Goal: Task Accomplishment & Management: Complete application form

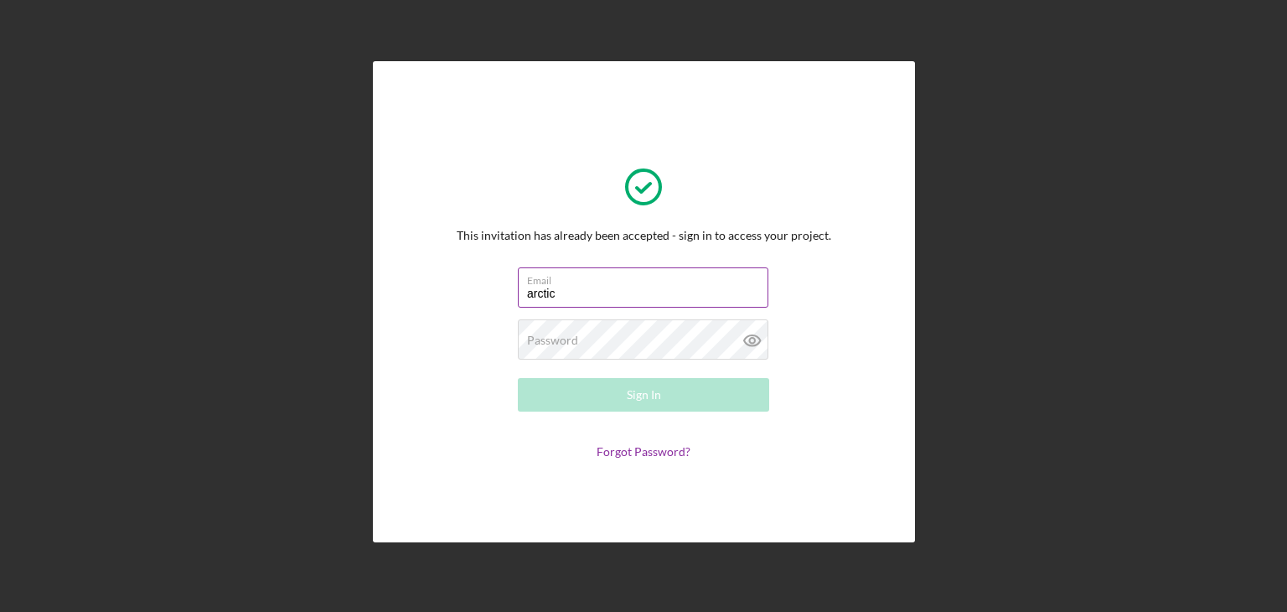
type input "[EMAIL_ADDRESS][DOMAIN_NAME]"
click at [664, 333] on div "Password Required" at bounding box center [643, 340] width 251 height 42
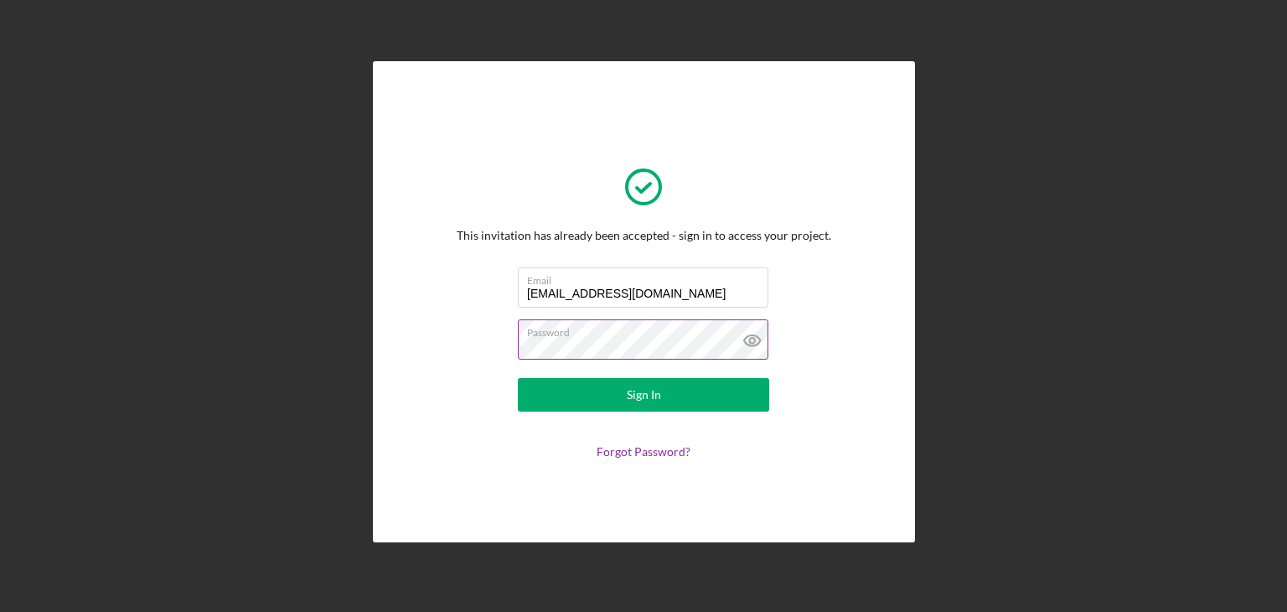
click at [756, 343] on icon at bounding box center [752, 340] width 42 height 42
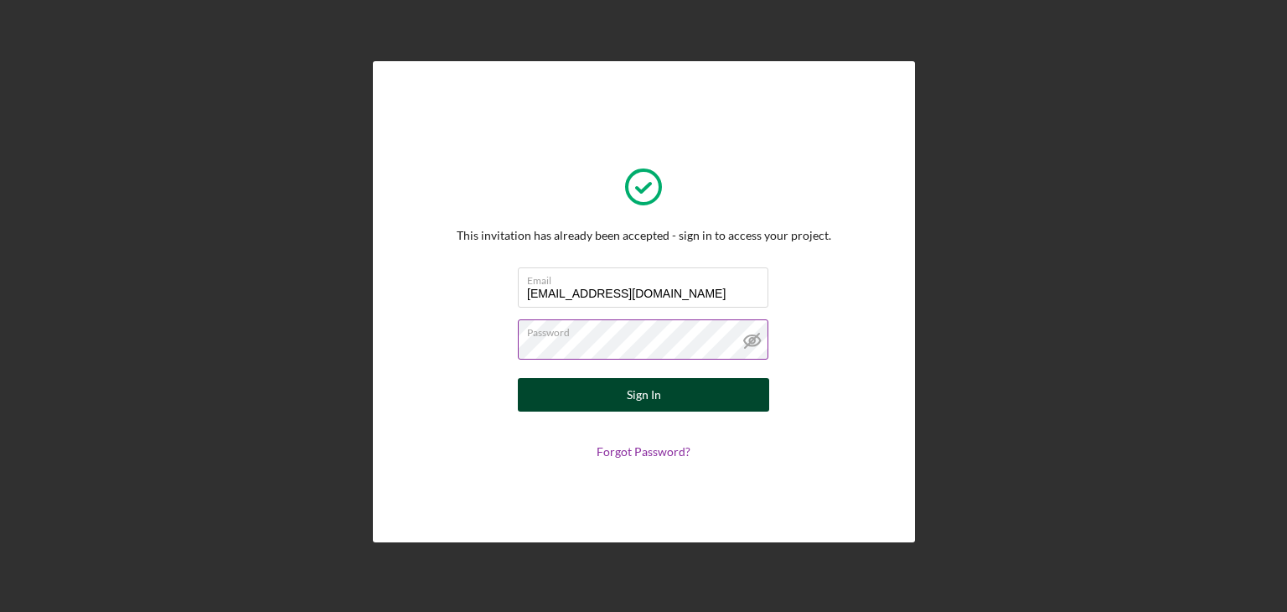
click at [696, 386] on button "Sign In" at bounding box center [643, 395] width 251 height 34
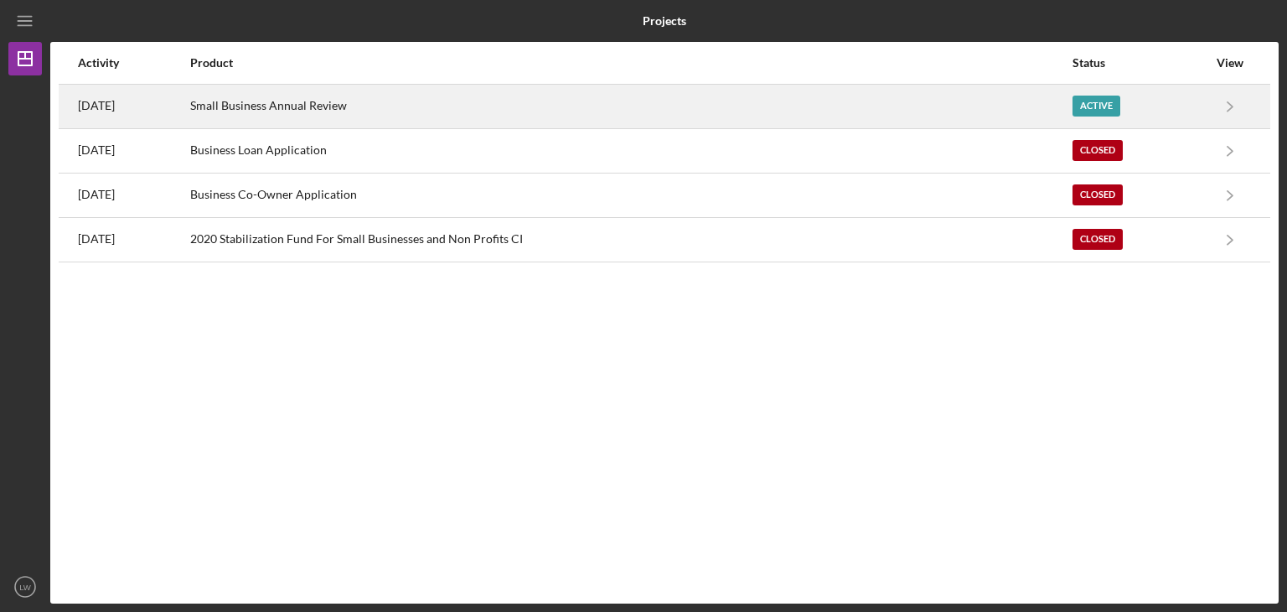
click at [1106, 105] on div "Active" at bounding box center [1097, 106] width 48 height 21
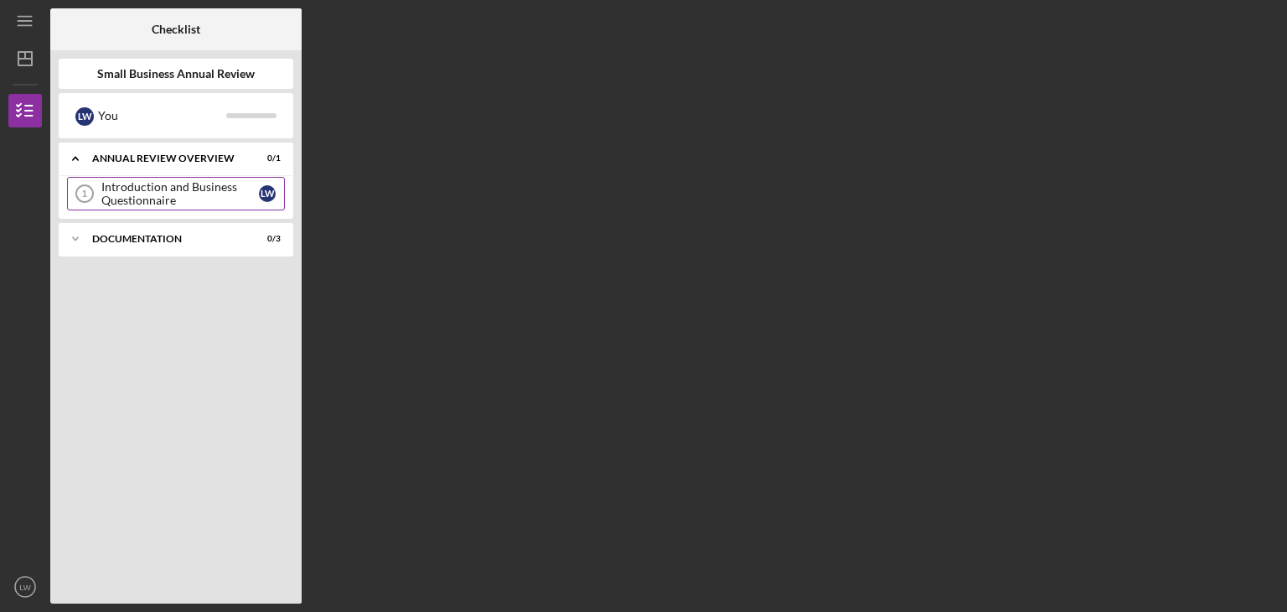
click at [206, 188] on div "Introduction and Business Questionnaire" at bounding box center [180, 193] width 158 height 27
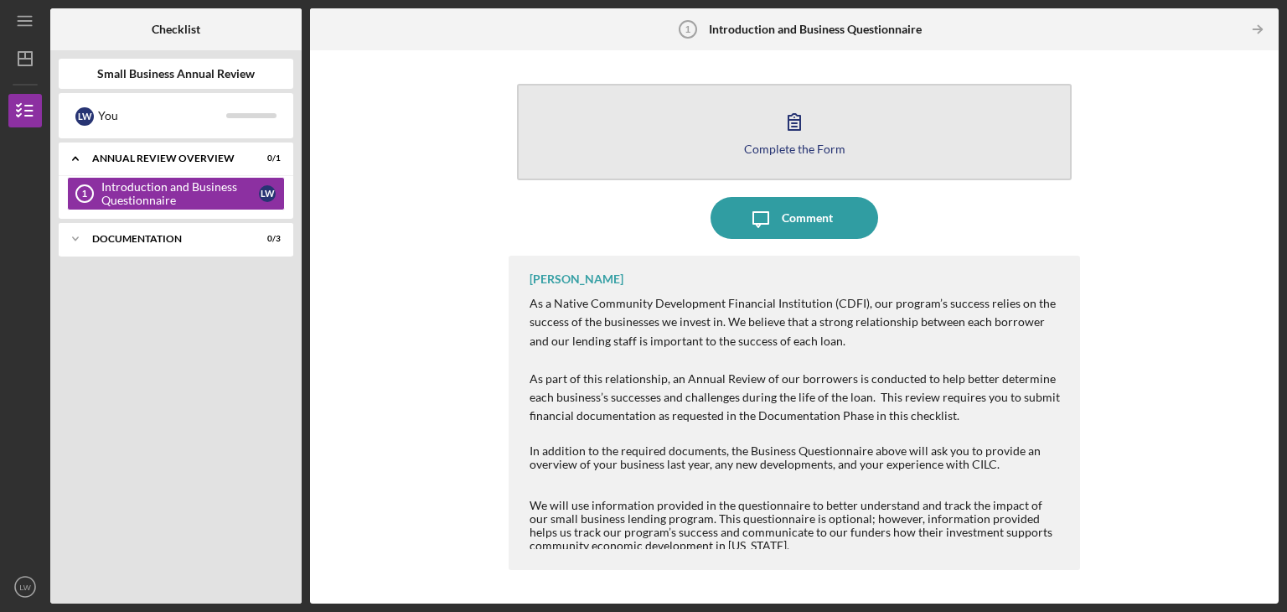
click at [781, 143] on div "Complete the Form" at bounding box center [794, 148] width 101 height 13
click at [783, 135] on icon "button" at bounding box center [794, 122] width 42 height 42
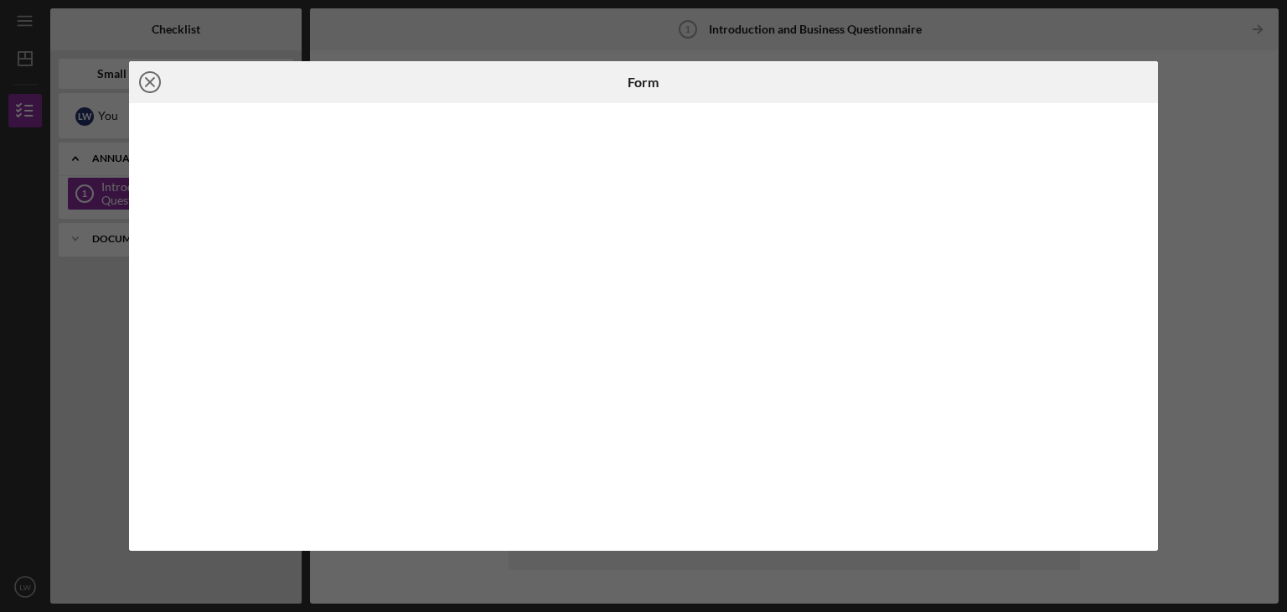
click at [147, 88] on icon "Icon/Close" at bounding box center [150, 82] width 42 height 42
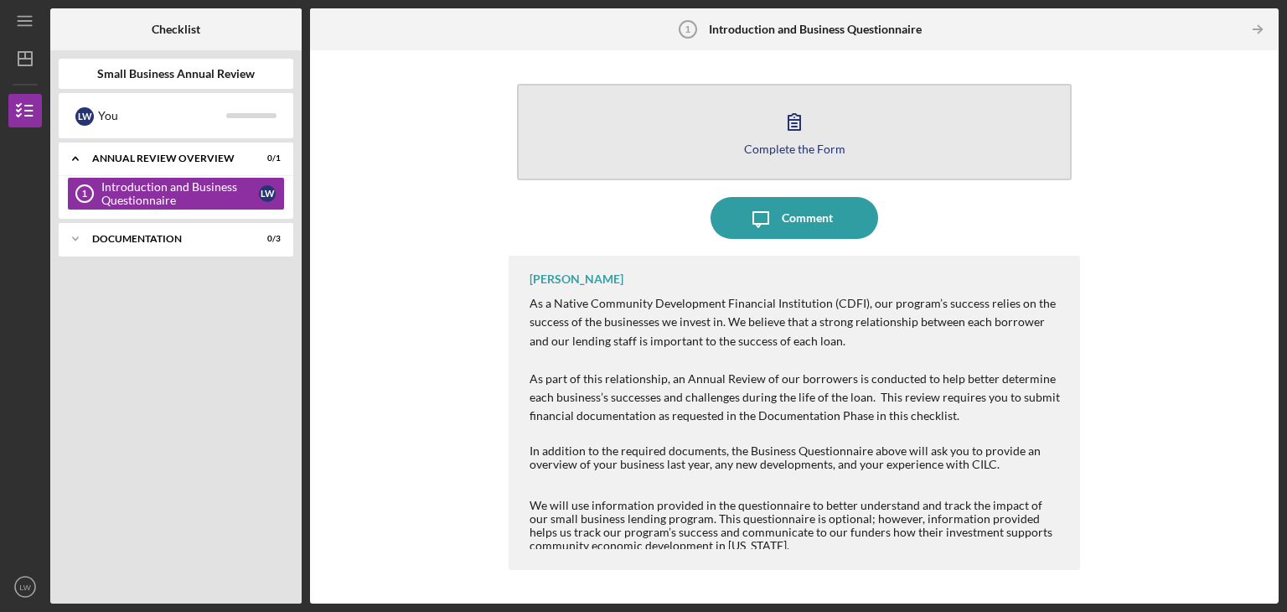
click at [857, 121] on button "Complete the Form Form" at bounding box center [794, 132] width 555 height 96
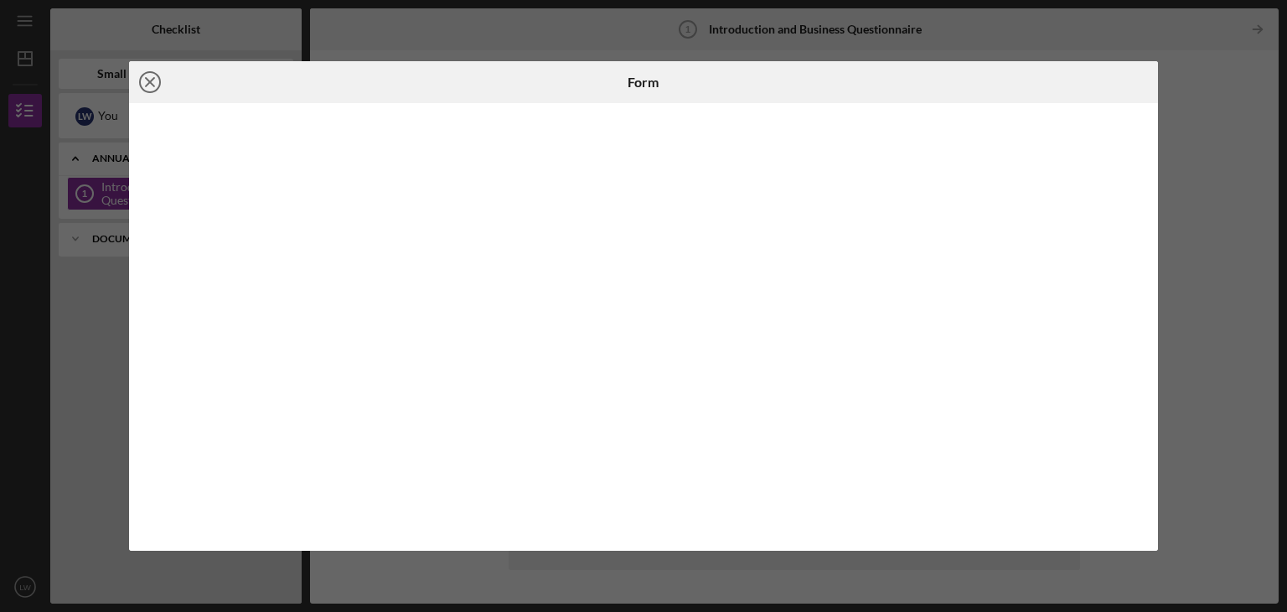
click at [148, 91] on circle at bounding box center [150, 82] width 20 height 20
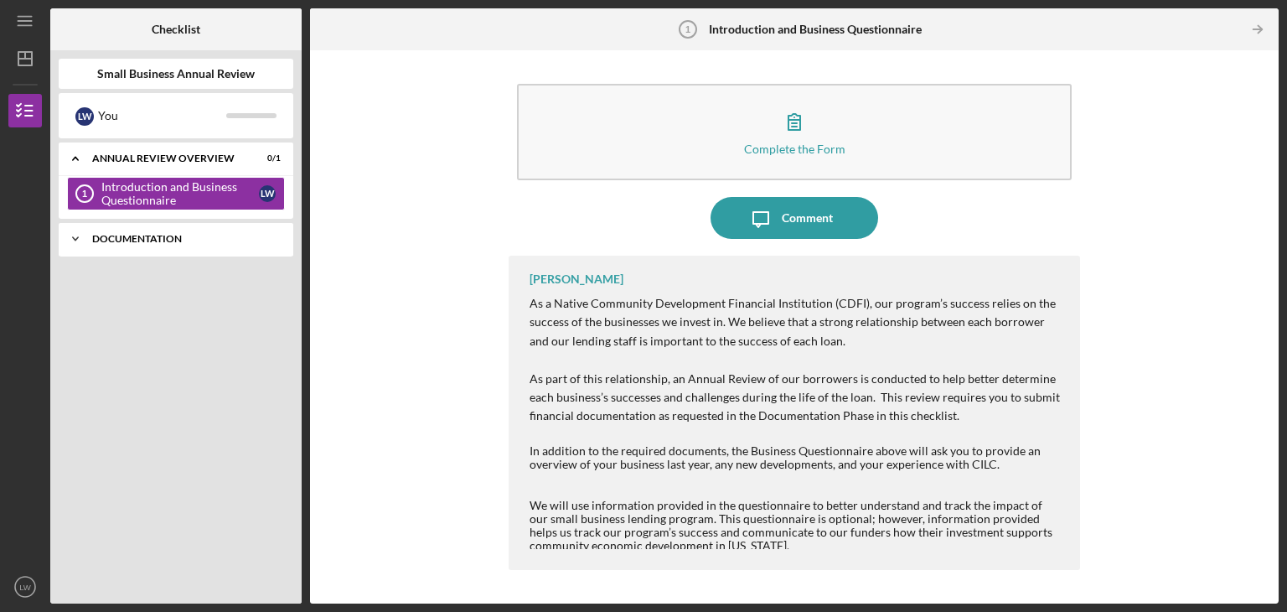
click at [191, 226] on div "Icon/Expander Documentation 0 / 3" at bounding box center [176, 239] width 235 height 34
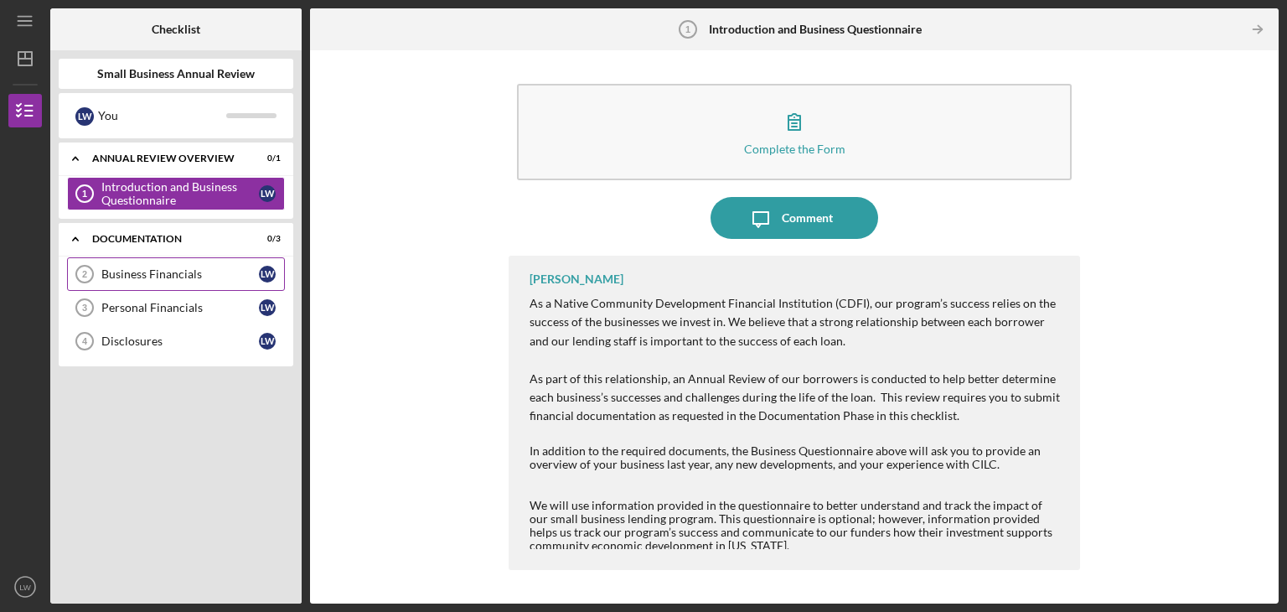
click at [191, 279] on div "Business Financials" at bounding box center [180, 273] width 158 height 13
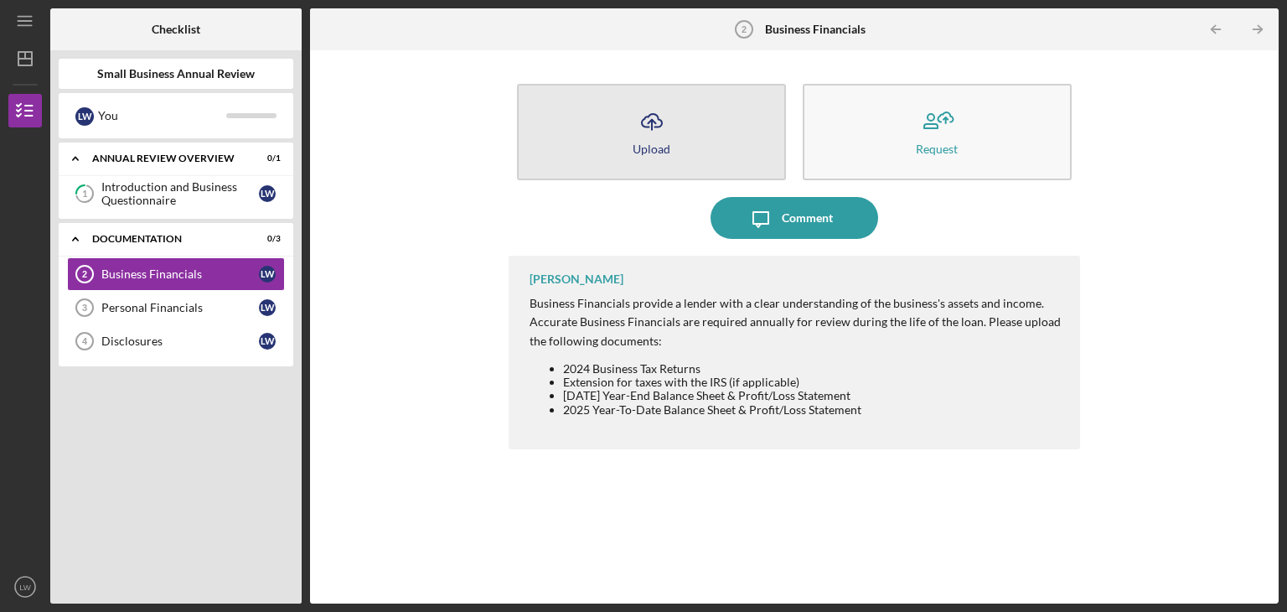
click at [680, 165] on button "Icon/Upload Upload" at bounding box center [651, 132] width 269 height 96
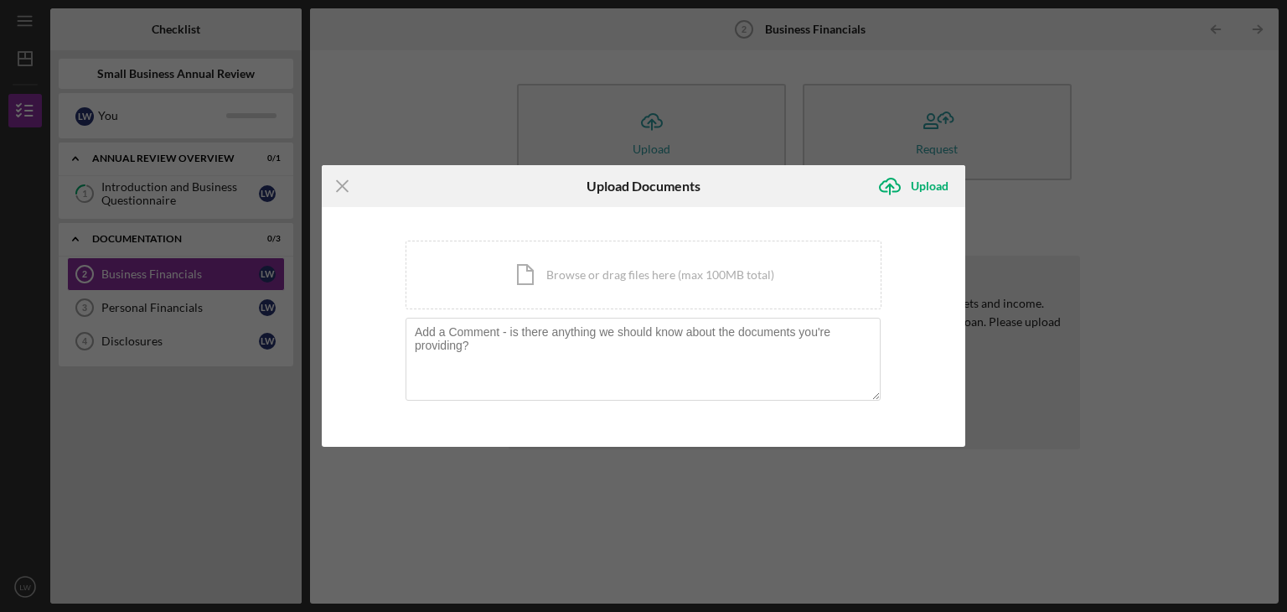
click at [610, 510] on div "Icon/Menu Close Upload Documents Icon/Upload Upload You're uploading documents …" at bounding box center [643, 306] width 1287 height 612
click at [1056, 249] on div "Icon/Menu Close Upload Documents Icon/Upload Upload You're uploading documents …" at bounding box center [643, 306] width 1287 height 612
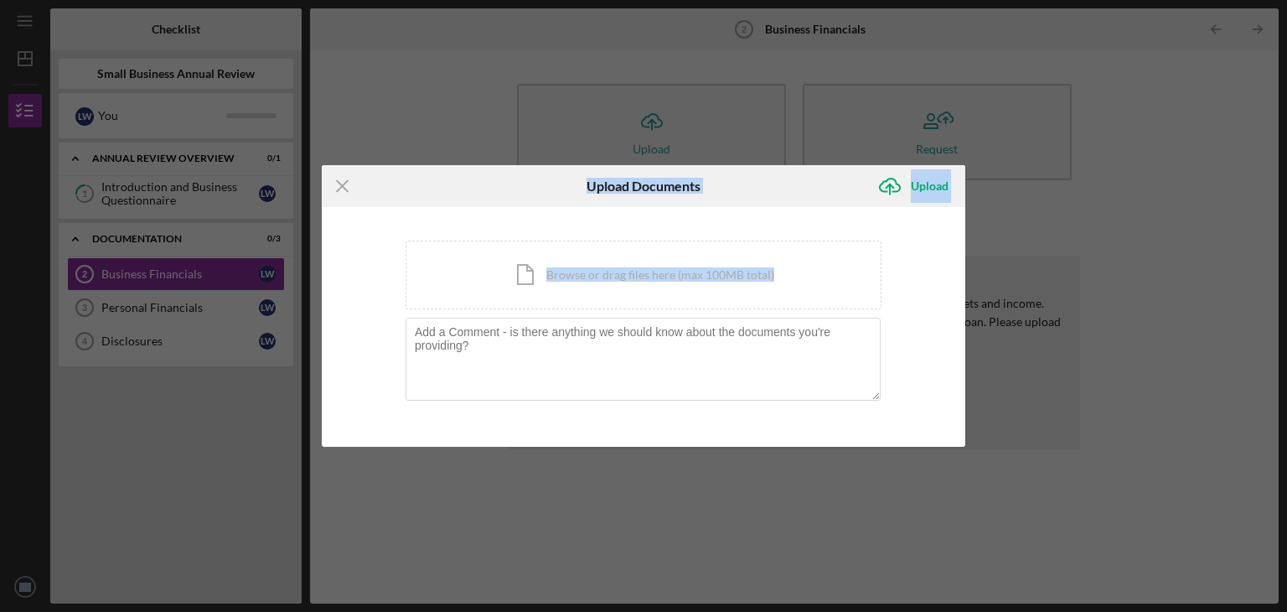
drag, startPoint x: 1056, startPoint y: 249, endPoint x: 757, endPoint y: 645, distance: 496.0
click at [757, 611] on html "Icon/Menu Business Financials 2 Business Financials Checklist Small Business An…" at bounding box center [643, 306] width 1287 height 612
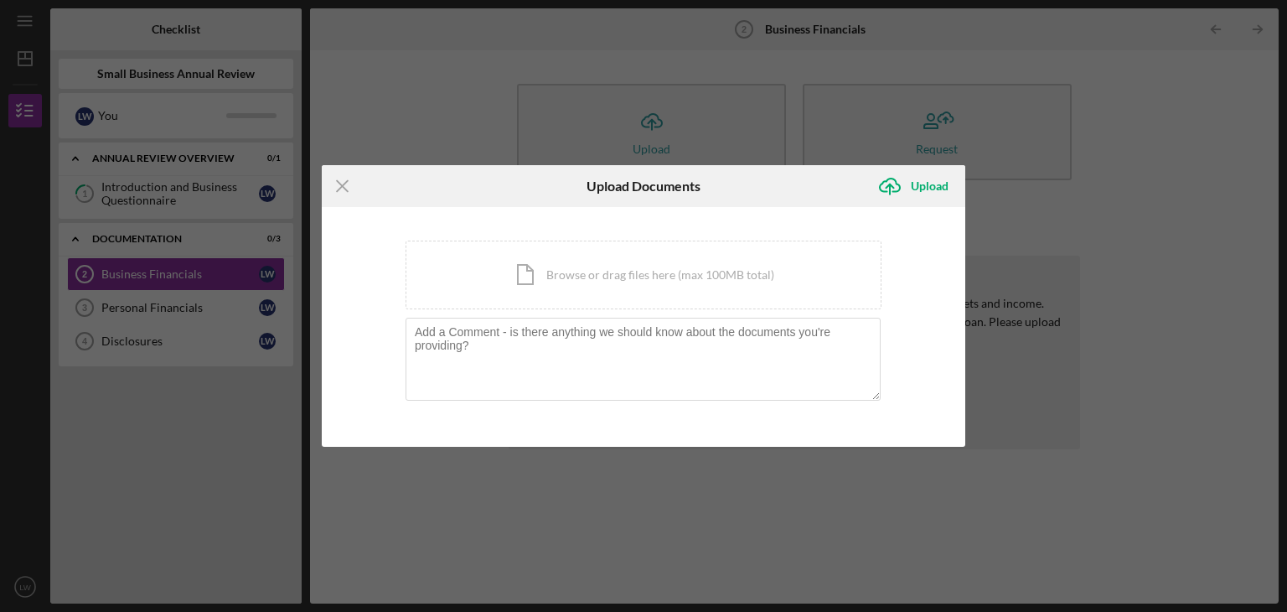
click at [778, 590] on div "Icon/Menu Close Upload Documents Icon/Upload Upload You're uploading documents …" at bounding box center [643, 306] width 1287 height 612
click at [1250, 482] on div "Icon/Menu Close Upload Documents Icon/Upload Upload You're uploading documents …" at bounding box center [643, 306] width 1287 height 612
click at [771, 514] on div "Icon/Menu Close Upload Documents Icon/Upload Upload You're uploading documents …" at bounding box center [643, 306] width 1287 height 612
click at [345, 182] on line at bounding box center [342, 186] width 11 height 11
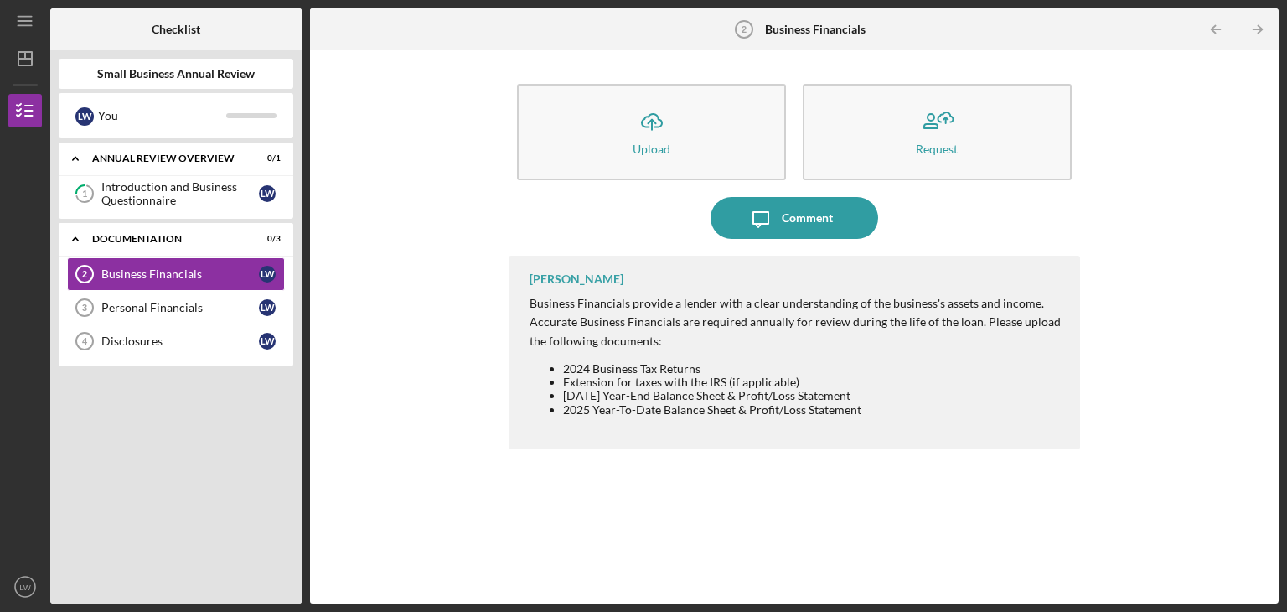
click at [164, 403] on div "Icon/Expander Annual Review Overview 0 / 1 1 Introduction and Business Question…" at bounding box center [176, 368] width 235 height 452
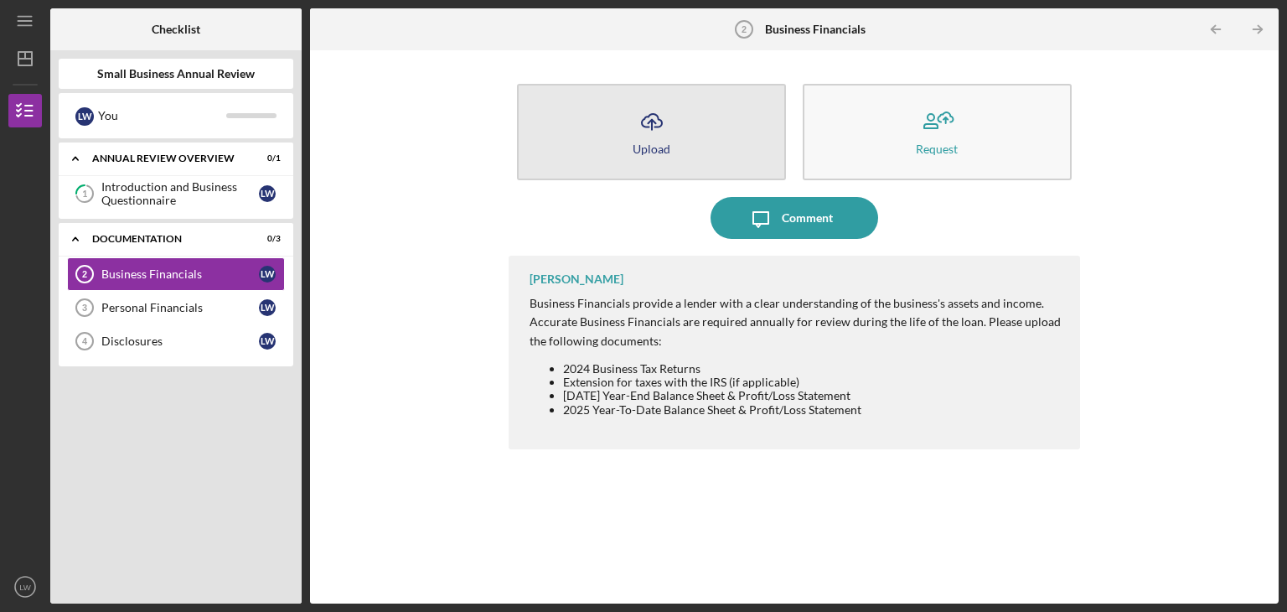
click at [676, 141] on button "Icon/Upload Upload" at bounding box center [651, 132] width 269 height 96
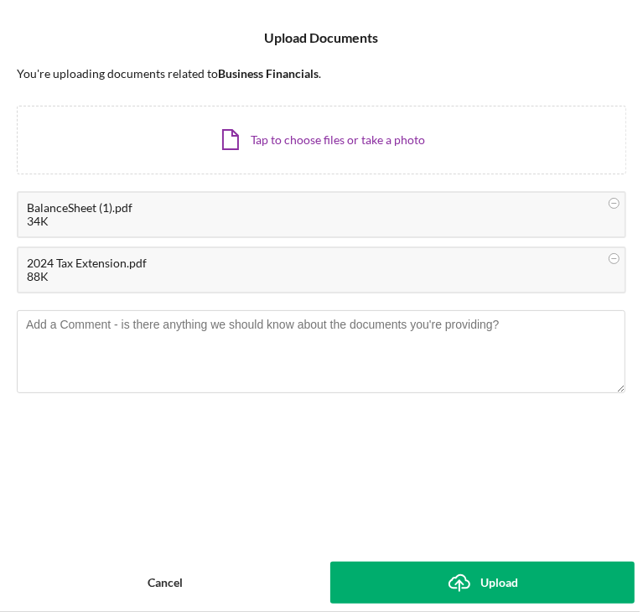
click at [439, 579] on button "Icon/Upload Upload" at bounding box center [482, 582] width 305 height 42
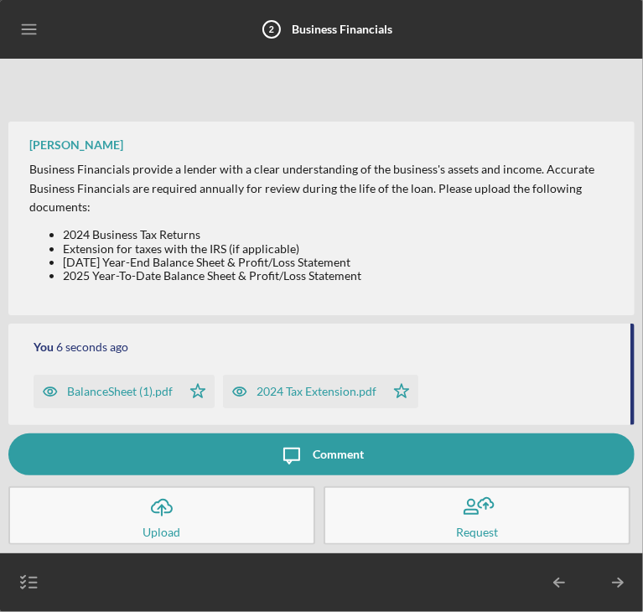
click at [90, 393] on div "BalanceSheet (1).pdf" at bounding box center [120, 391] width 106 height 13
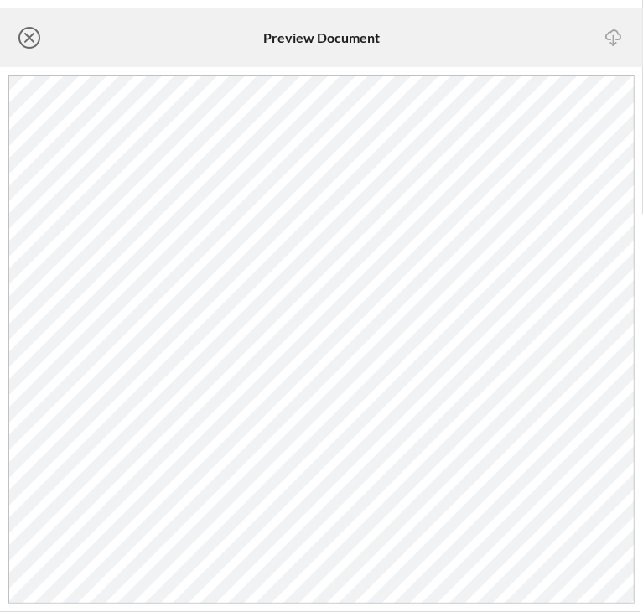
click at [23, 29] on circle at bounding box center [29, 38] width 20 height 20
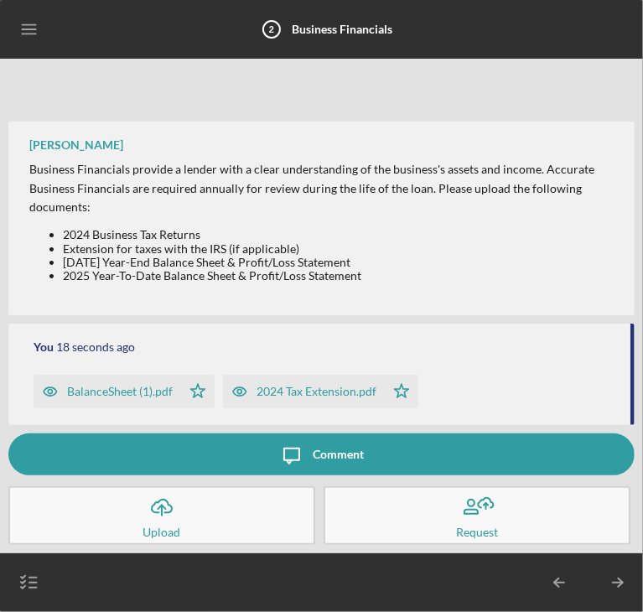
click at [313, 387] on div "2024 Tax Extension.pdf" at bounding box center [316, 391] width 120 height 13
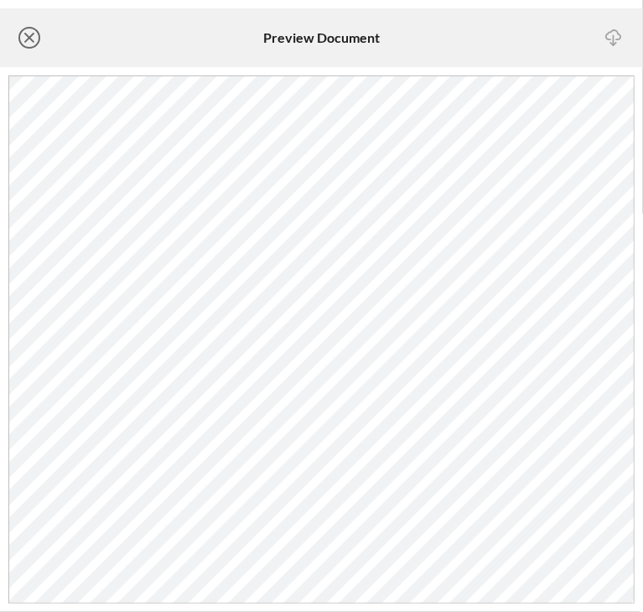
click at [34, 31] on icon "Icon/Close" at bounding box center [29, 38] width 42 height 42
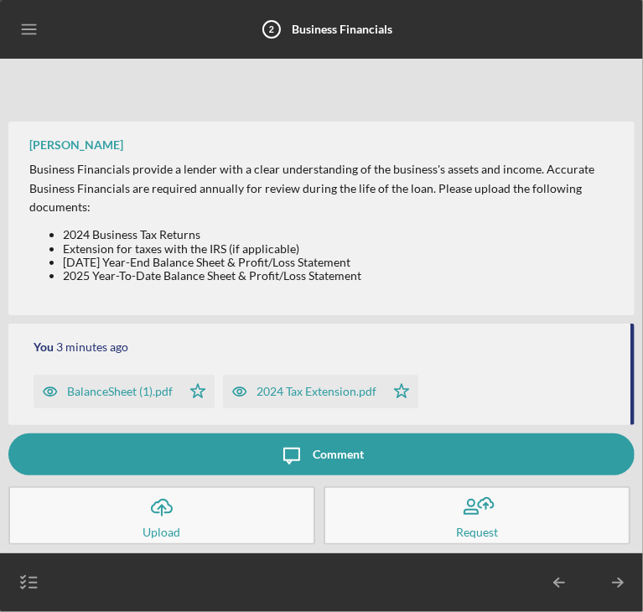
click at [304, 100] on div "You 3 minutes ago BalanceSheet (1).pdf Icon/Star 2024 Tax Extension.pdf Icon/St…" at bounding box center [321, 250] width 626 height 366
click at [164, 514] on icon "Icon/Upload" at bounding box center [162, 507] width 42 height 42
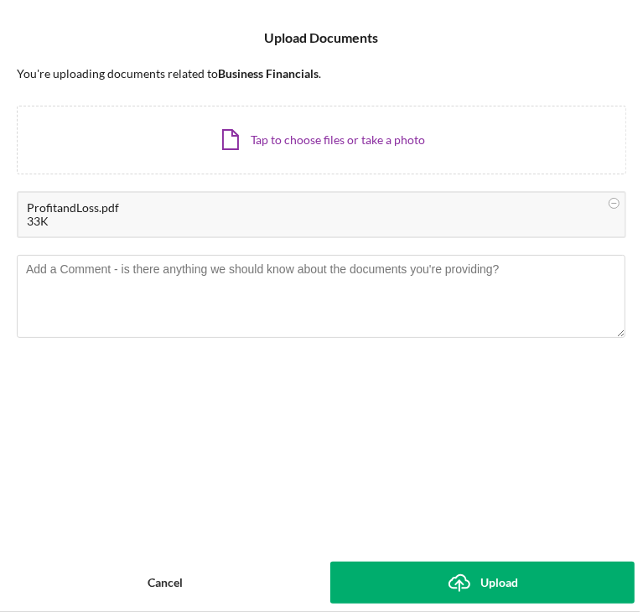
click at [457, 571] on icon "Icon/Upload" at bounding box center [459, 582] width 42 height 42
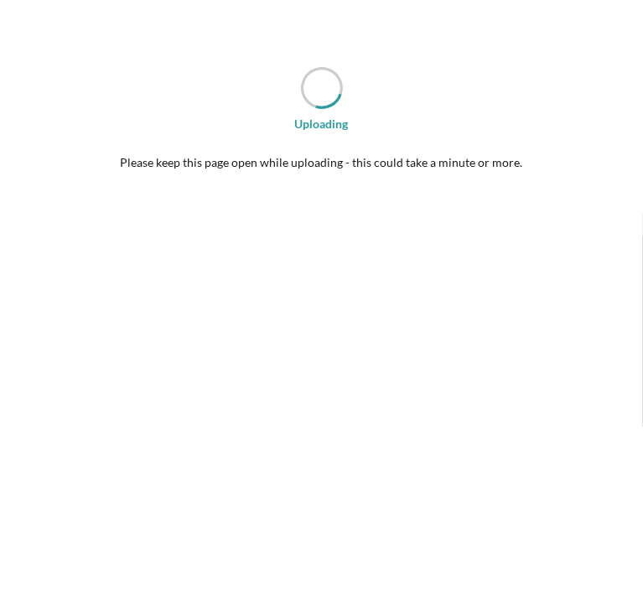
scroll to position [55, 0]
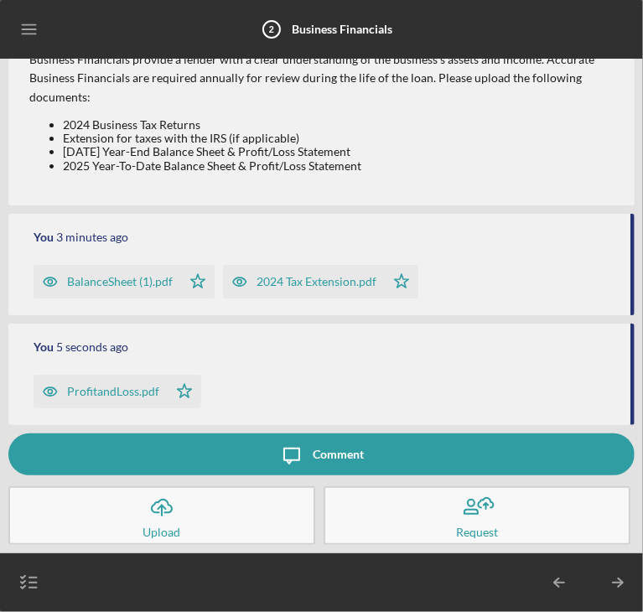
click at [135, 393] on div "ProfitandLoss.pdf" at bounding box center [113, 391] width 92 height 13
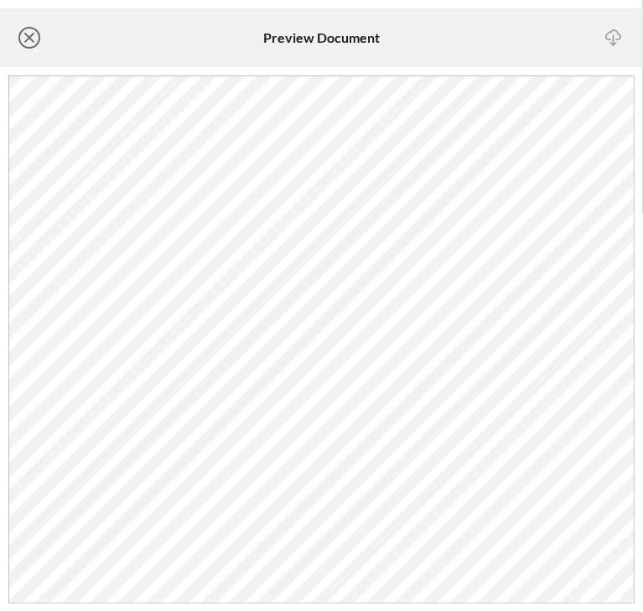
click at [34, 43] on icon "Icon/Close" at bounding box center [29, 38] width 42 height 42
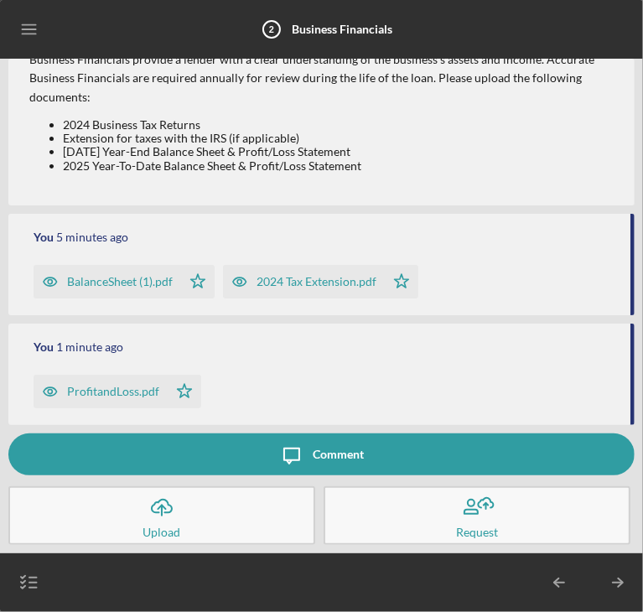
click at [204, 527] on button "Icon/Upload Upload" at bounding box center [161, 515] width 307 height 59
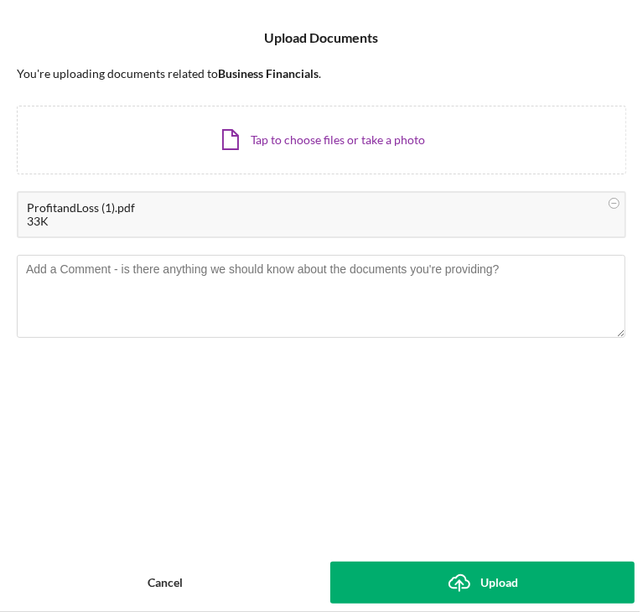
click at [405, 592] on button "Icon/Upload Upload" at bounding box center [482, 582] width 305 height 42
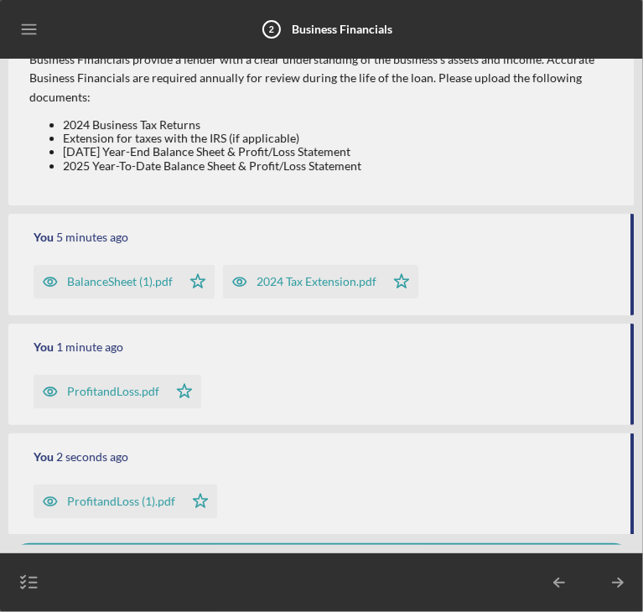
scroll to position [165, 0]
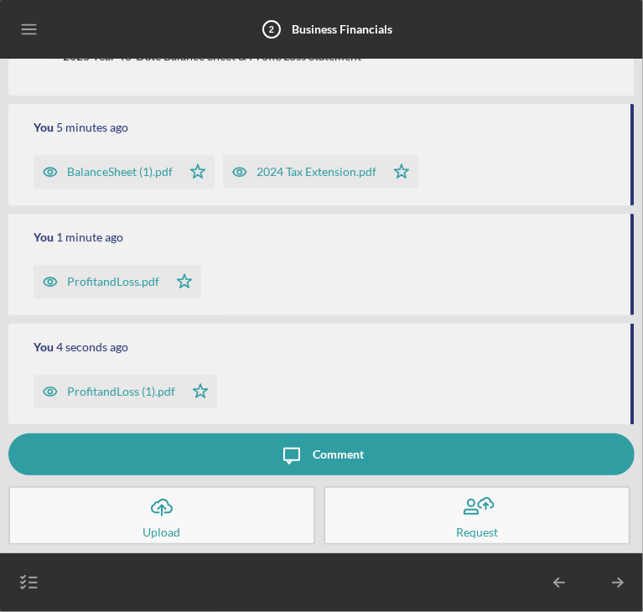
click at [117, 390] on div "ProfitandLoss (1).pdf" at bounding box center [121, 391] width 108 height 13
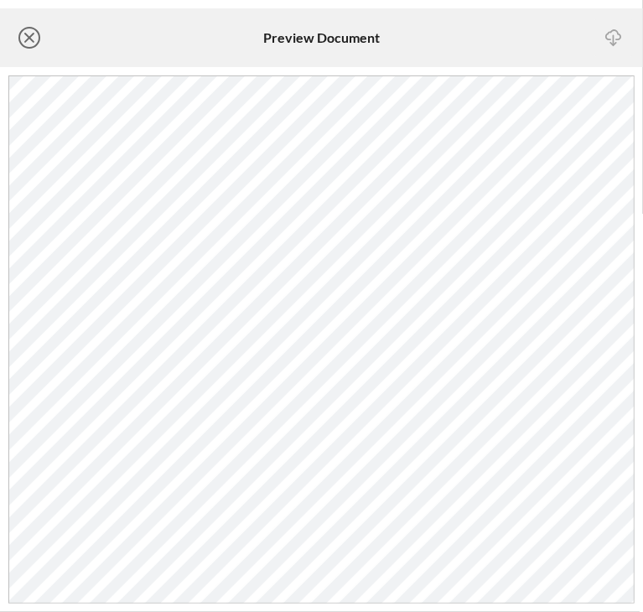
click at [30, 34] on line at bounding box center [29, 38] width 8 height 8
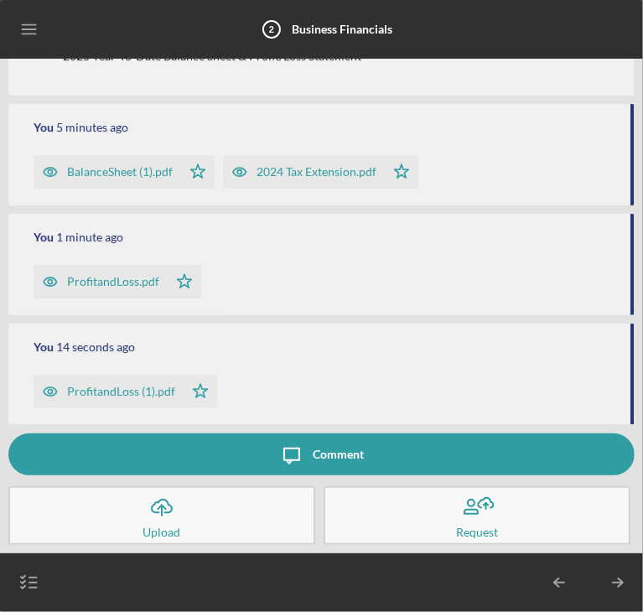
click at [175, 519] on icon "Icon/Upload" at bounding box center [162, 507] width 42 height 42
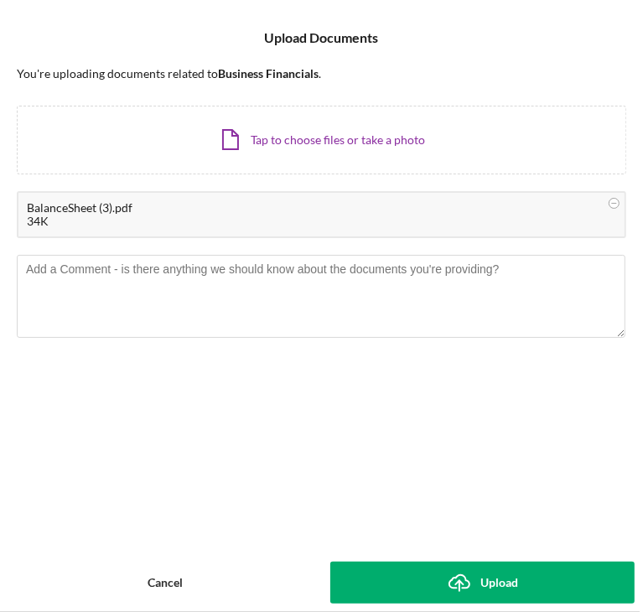
click at [359, 580] on button "Icon/Upload Upload" at bounding box center [482, 582] width 305 height 42
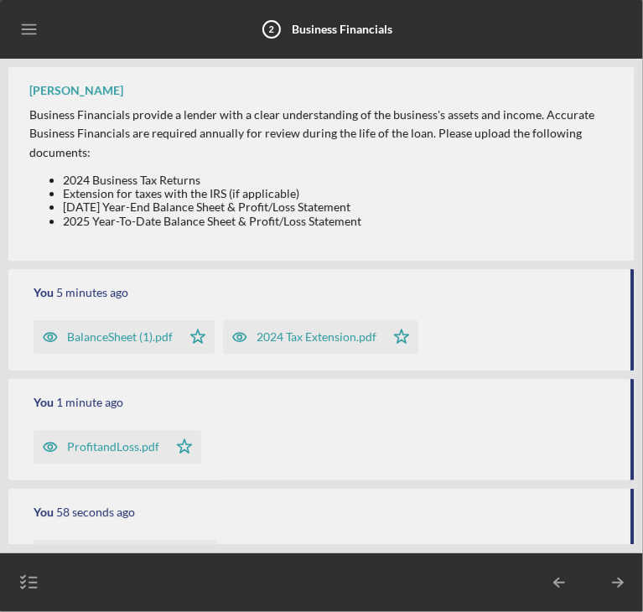
click at [623, 584] on icon "Icon/Table Pagination Arrow" at bounding box center [618, 582] width 42 height 42
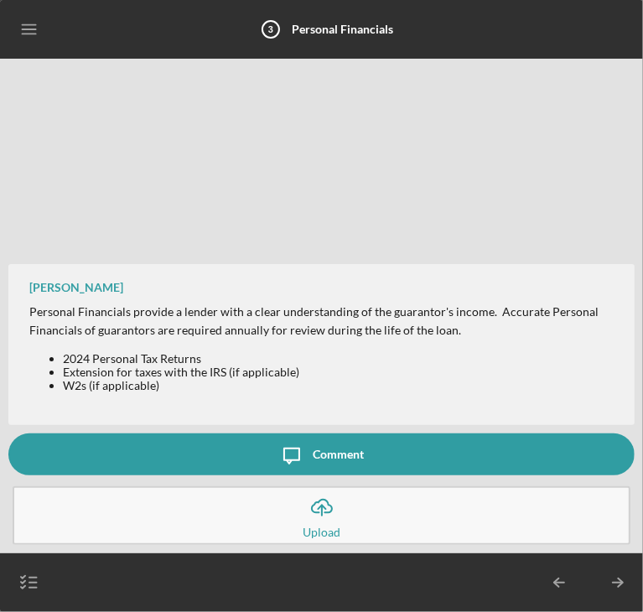
click at [623, 583] on icon "Icon/Table Pagination Arrow" at bounding box center [618, 582] width 42 height 42
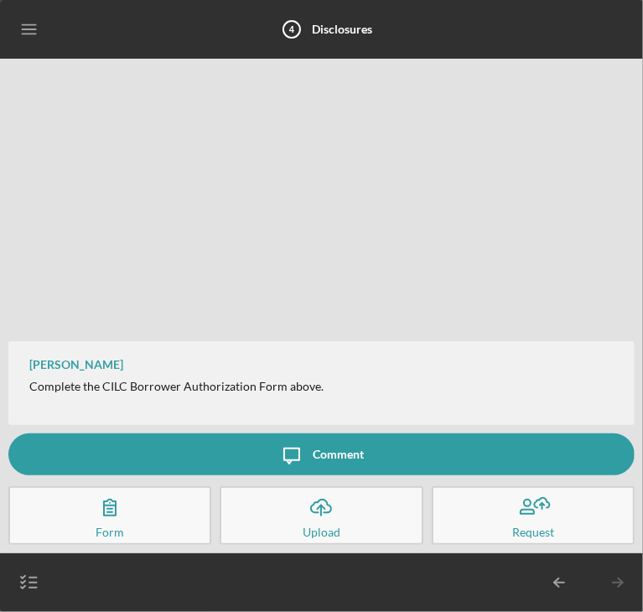
click at [23, 34] on line "button" at bounding box center [28, 34] width 13 height 0
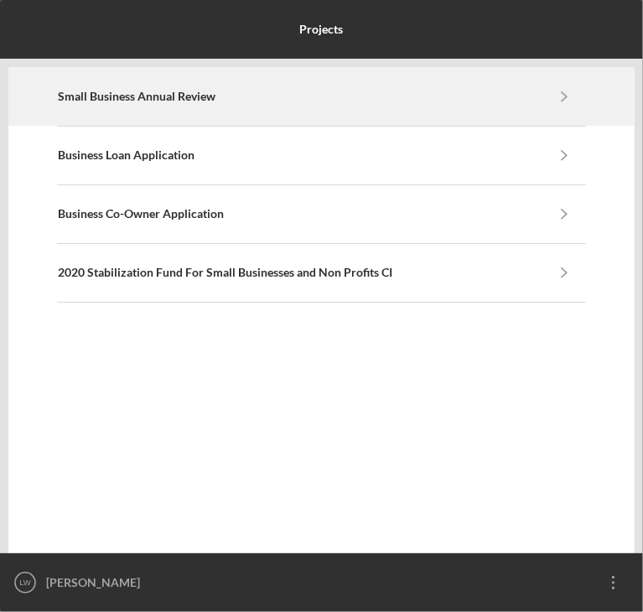
click at [288, 110] on div "Small Business Annual Review Icon/Navigate" at bounding box center [321, 96] width 527 height 57
click at [563, 92] on icon "Icon/Navigate" at bounding box center [564, 96] width 38 height 38
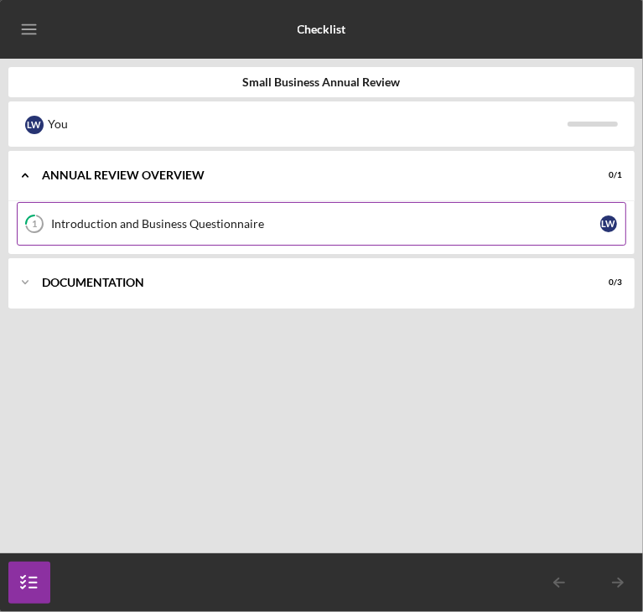
click at [564, 219] on div "Introduction and Business Questionnaire" at bounding box center [325, 223] width 549 height 13
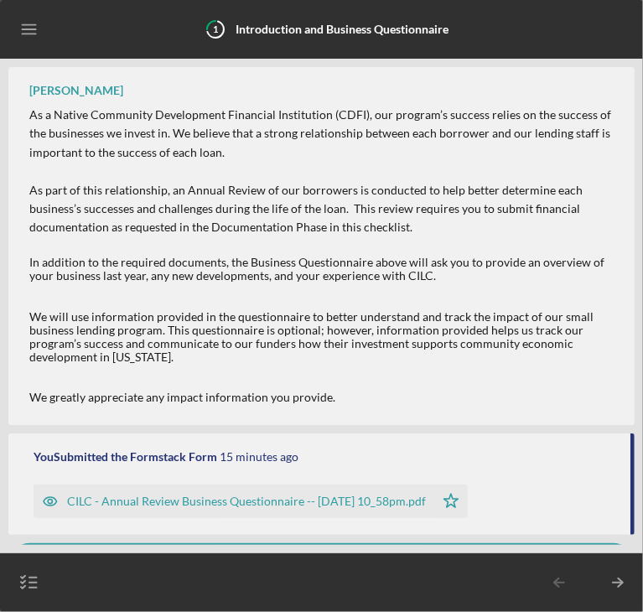
scroll to position [111, 0]
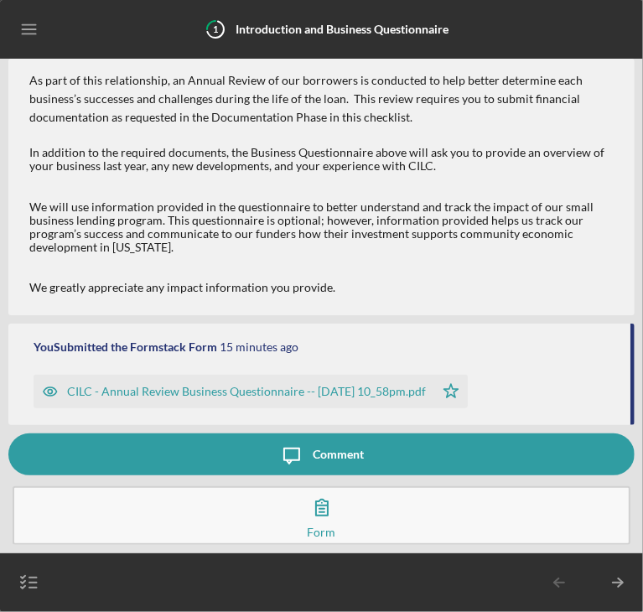
click at [388, 386] on div "CILC - Annual Review Business Questionnaire -- [DATE] 10_58pm.pdf" at bounding box center [246, 391] width 359 height 13
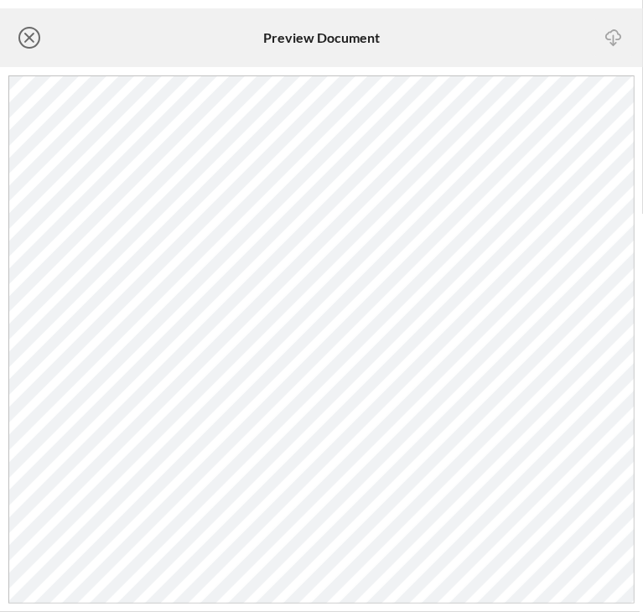
click at [32, 29] on icon "Icon/Close" at bounding box center [29, 38] width 42 height 42
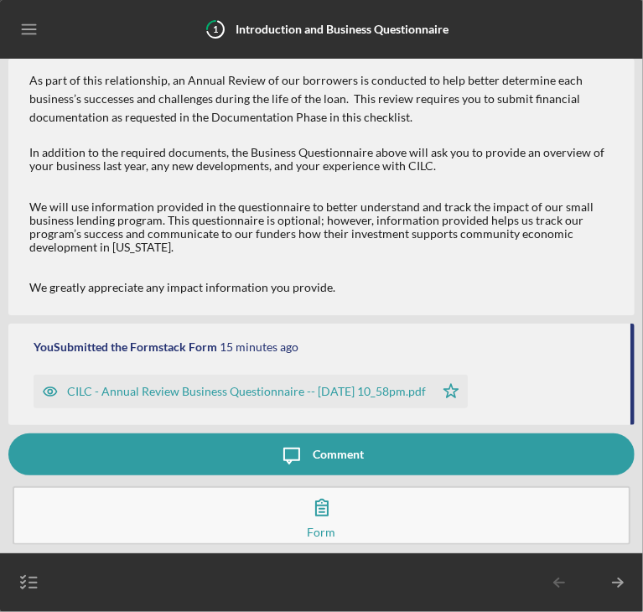
scroll to position [110, 0]
click at [449, 514] on button "Complete the Form Form" at bounding box center [322, 515] width 618 height 59
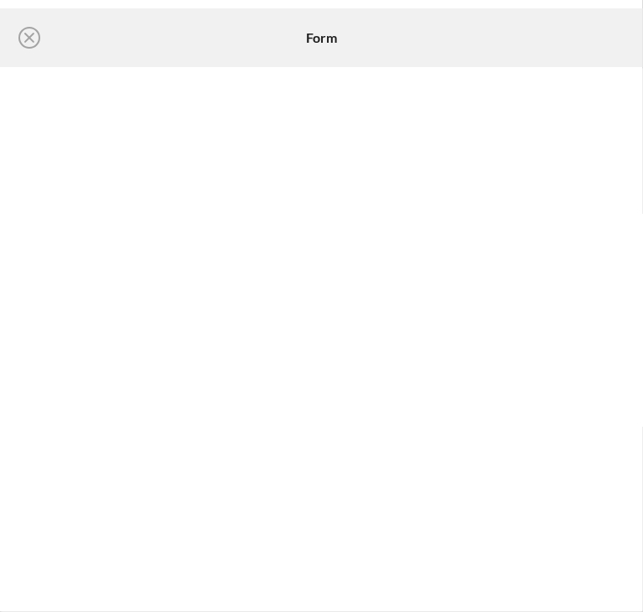
scroll to position [111, 0]
click at [30, 39] on line at bounding box center [29, 38] width 8 height 8
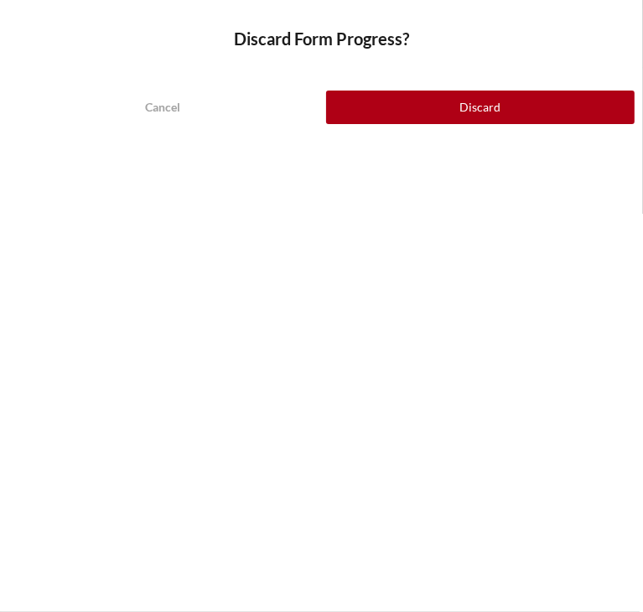
drag, startPoint x: 385, startPoint y: 126, endPoint x: 394, endPoint y: 103, distance: 24.1
click at [394, 103] on div "Cancel Discard" at bounding box center [321, 94] width 643 height 75
click at [394, 103] on button "Discard" at bounding box center [480, 107] width 309 height 34
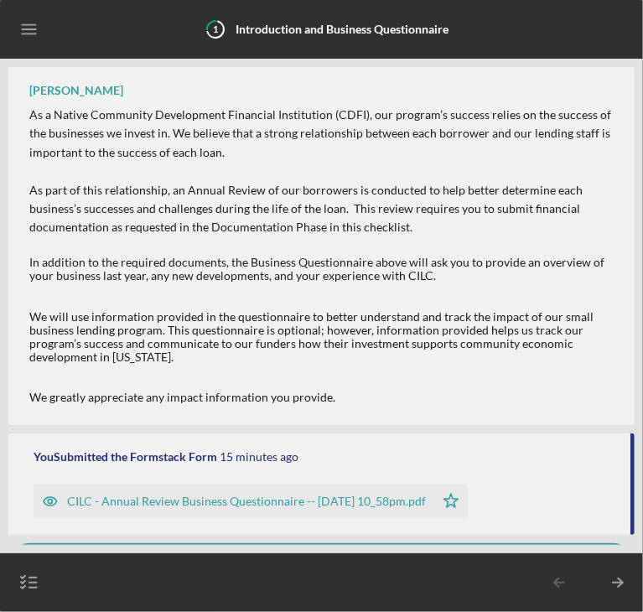
click at [28, 29] on line "button" at bounding box center [28, 29] width 13 height 0
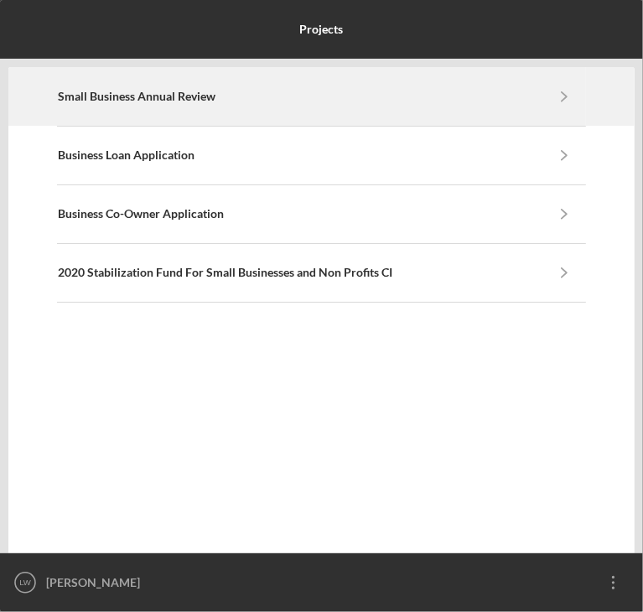
click at [114, 108] on div "Small Business Annual Review Icon/Navigate" at bounding box center [321, 96] width 527 height 57
click at [562, 88] on icon "Icon/Navigate" at bounding box center [564, 96] width 38 height 38
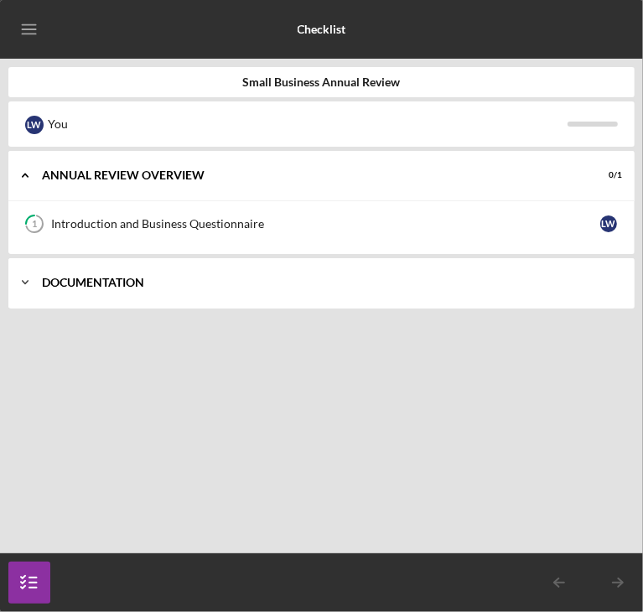
click at [362, 294] on div "Icon/Expander Documentation 0 / 3" at bounding box center [321, 282] width 626 height 50
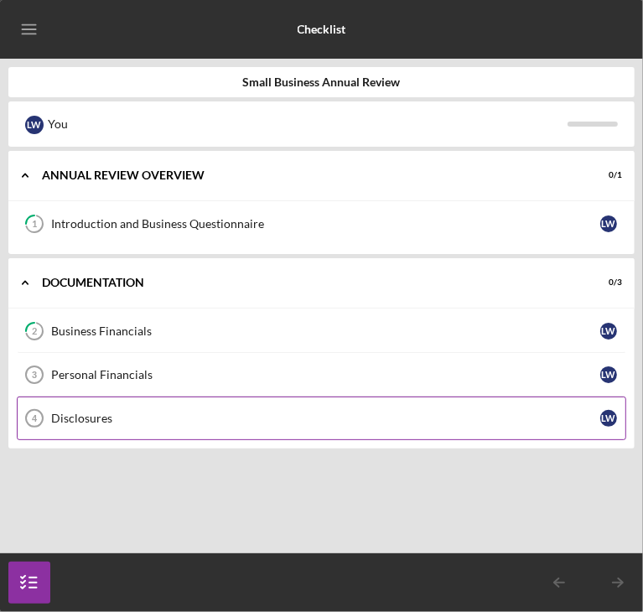
click at [361, 426] on link "Disclosures 4 Disclosures [PERSON_NAME]" at bounding box center [321, 418] width 609 height 44
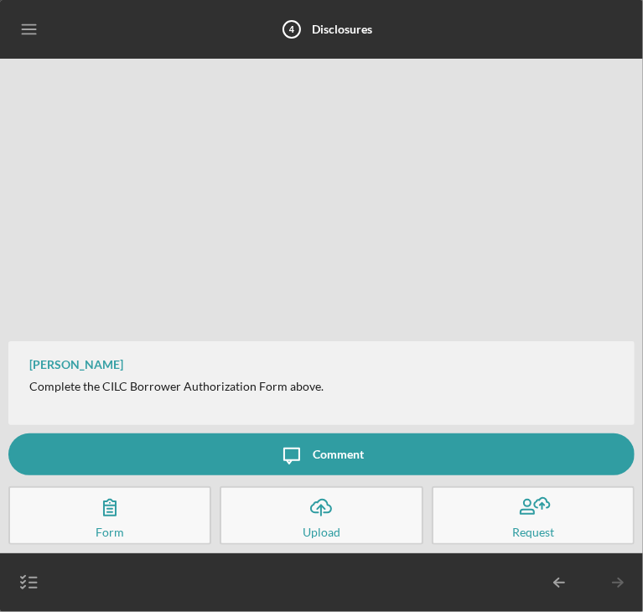
click at [155, 502] on button "Complete the Form Form" at bounding box center [109, 515] width 203 height 59
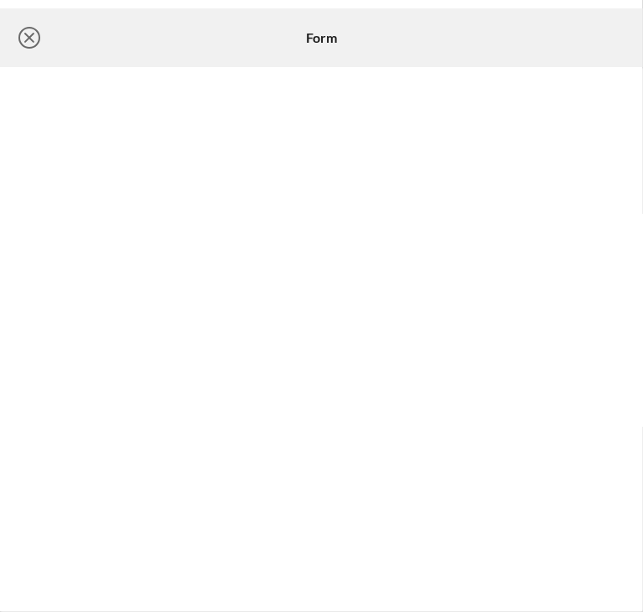
click at [32, 37] on icon "Icon/Close" at bounding box center [29, 38] width 42 height 42
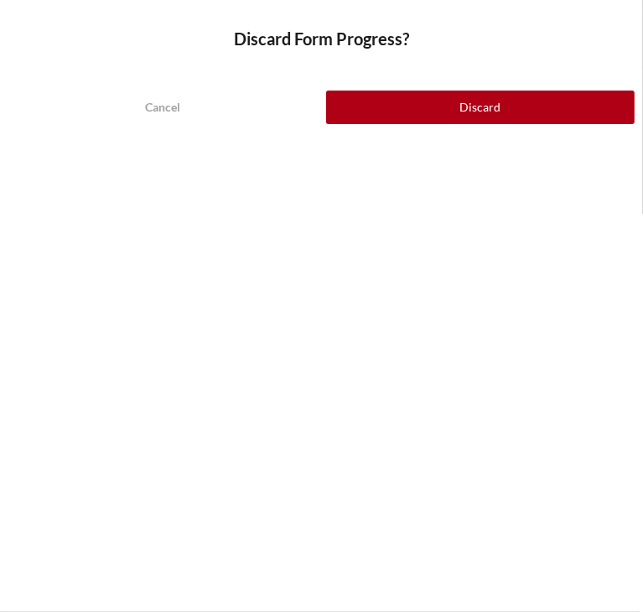
click at [489, 112] on div "Discard" at bounding box center [479, 107] width 41 height 34
